Goal: Find specific page/section: Find specific page/section

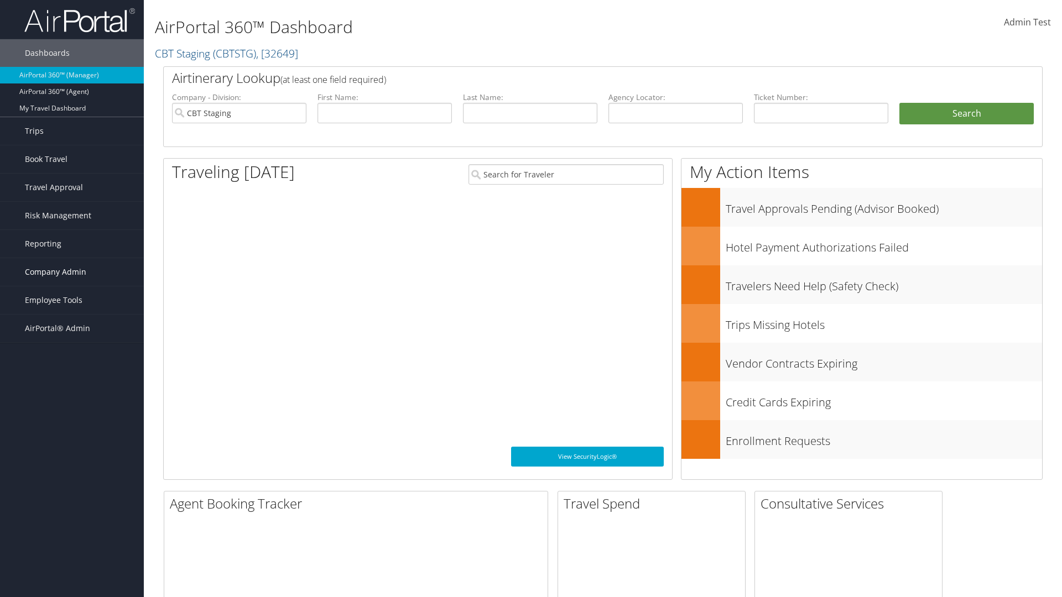
click at [72, 272] on span "Company Admin" at bounding box center [55, 272] width 61 height 28
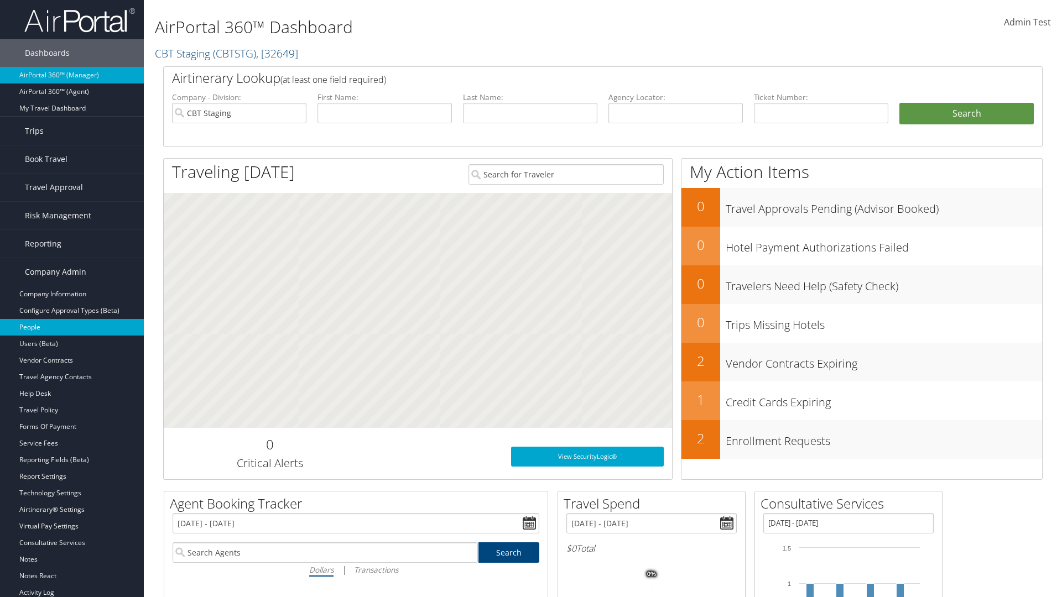
click at [72, 327] on link "People" at bounding box center [72, 327] width 144 height 17
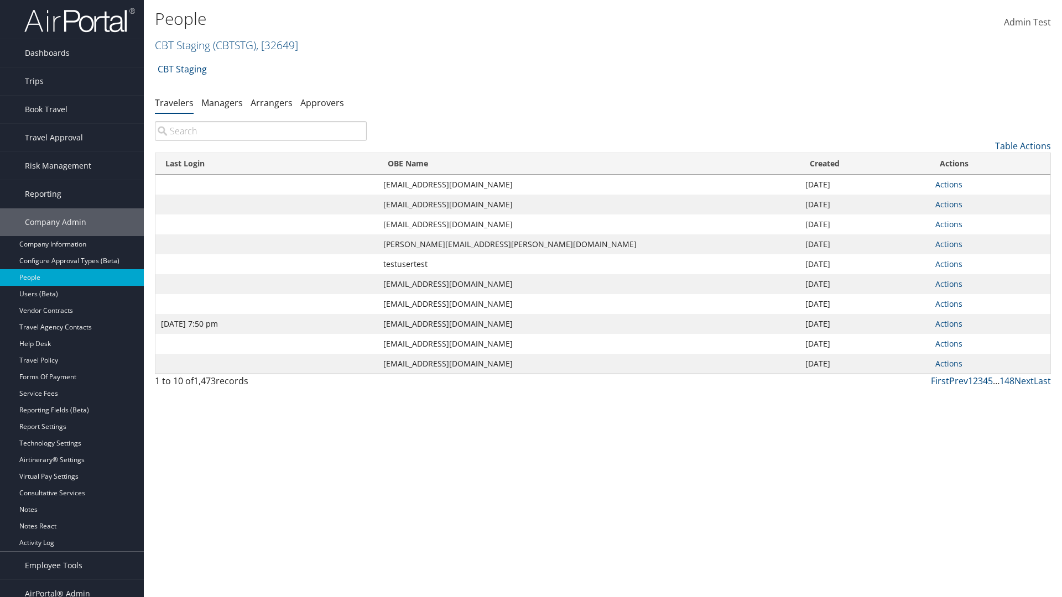
click at [260, 131] on input "search" at bounding box center [261, 131] width 212 height 20
type input "Jan 9, 2024 7:50 pm"
